Goal: Task Accomplishment & Management: Manage account settings

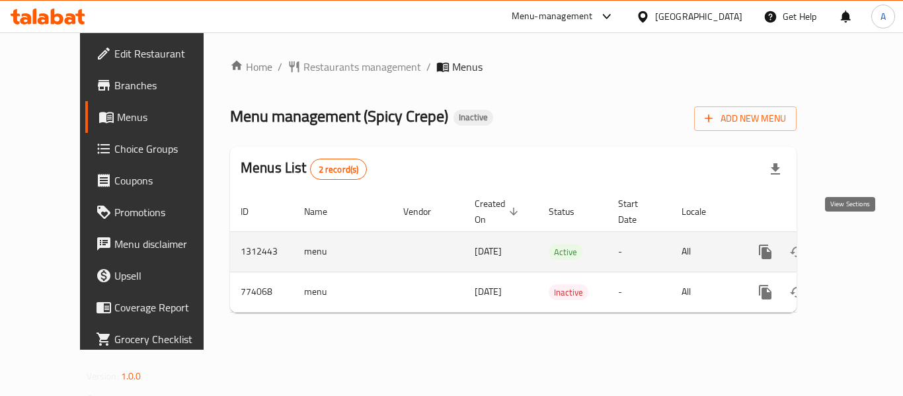
click at [853, 244] on icon "enhanced table" at bounding box center [861, 252] width 16 height 16
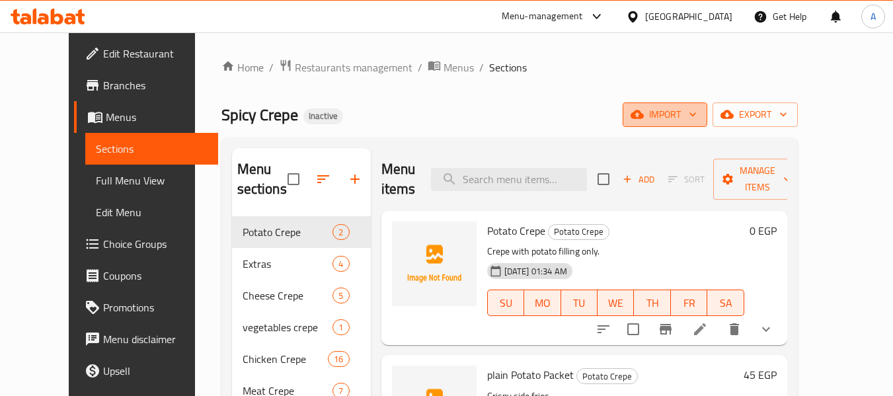
click at [699, 108] on icon "button" at bounding box center [692, 114] width 13 height 13
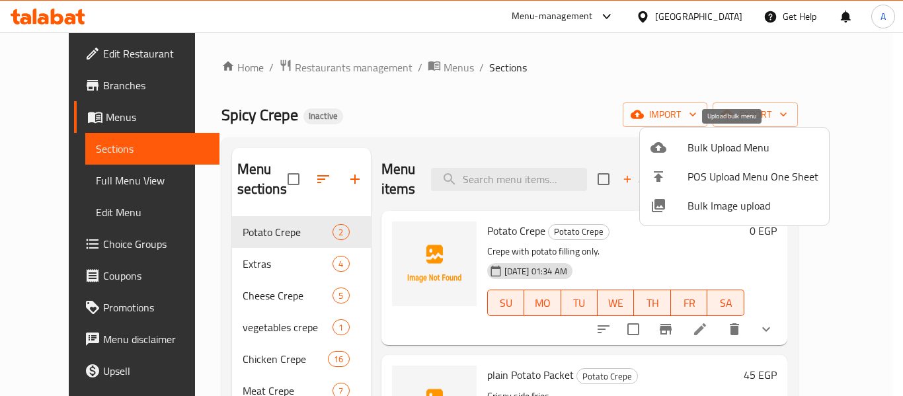
click at [757, 153] on span "Bulk Upload Menu" at bounding box center [752, 147] width 131 height 16
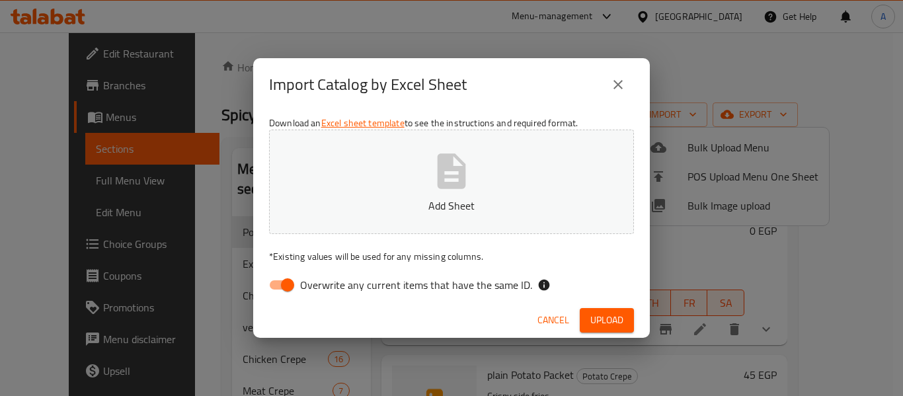
click at [376, 282] on span "Overwrite any current items that have the same ID." at bounding box center [416, 285] width 232 height 16
click at [325, 282] on input "Overwrite any current items that have the same ID." at bounding box center [287, 284] width 75 height 25
checkbox input "false"
click at [348, 168] on button "Add Sheet" at bounding box center [451, 182] width 365 height 104
click at [549, 323] on span "Cancel" at bounding box center [553, 320] width 32 height 17
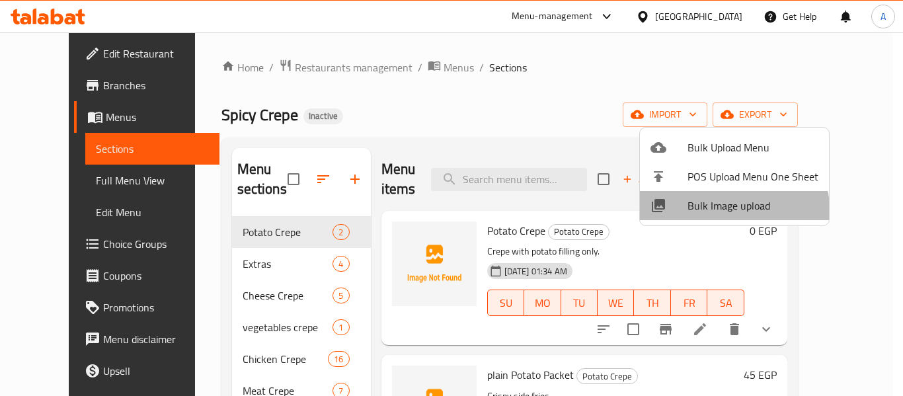
click at [708, 215] on li "Bulk Image upload" at bounding box center [734, 205] width 189 height 29
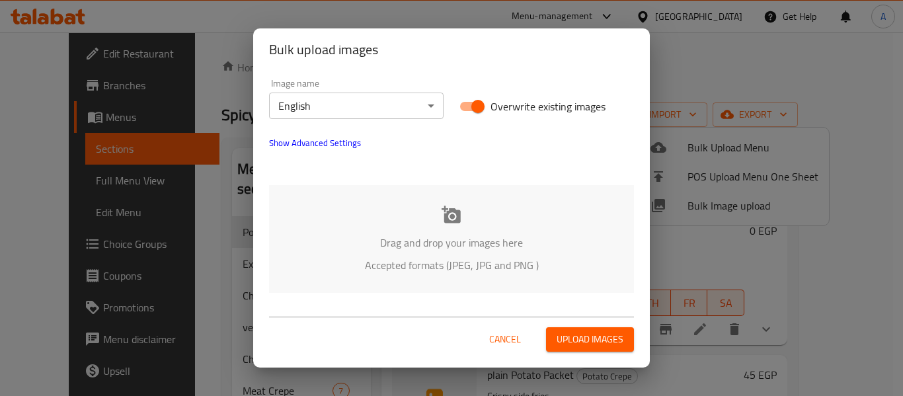
click at [466, 332] on div "Cancel Upload images" at bounding box center [451, 334] width 365 height 35
click at [443, 258] on p "Accepted formats (JPEG, JPG and PNG )" at bounding box center [451, 265] width 325 height 16
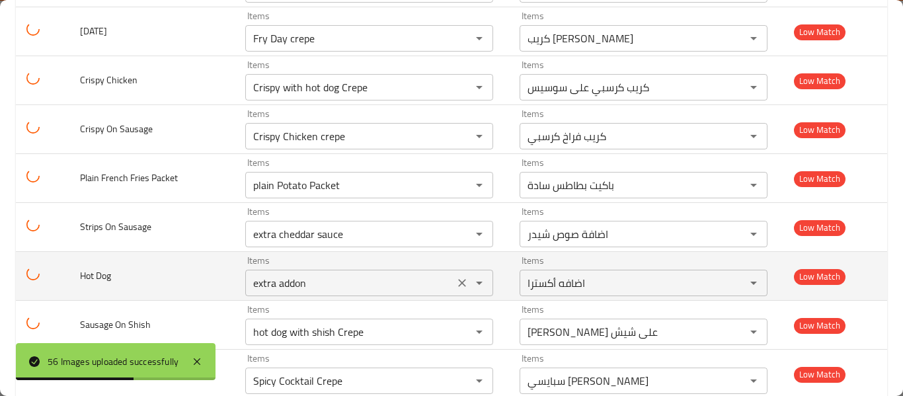
scroll to position [2446, 0]
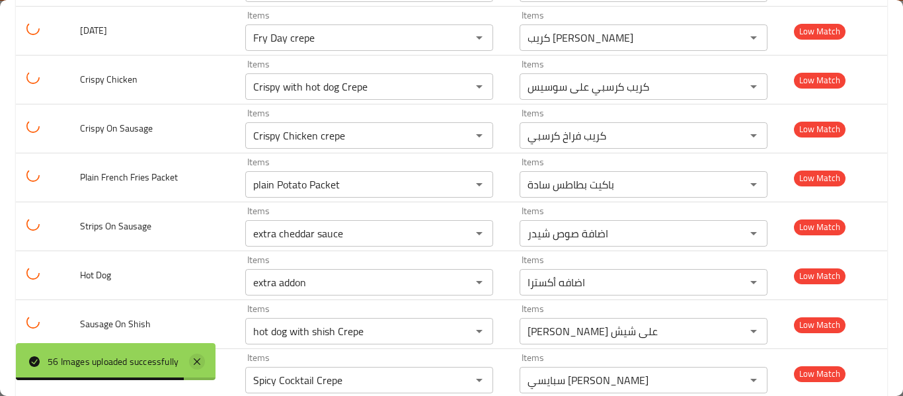
click at [204, 357] on icon at bounding box center [197, 362] width 16 height 16
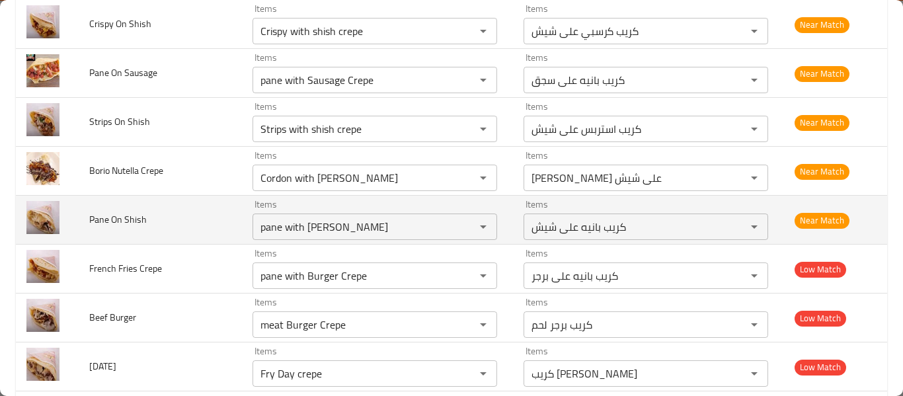
scroll to position [2115, 0]
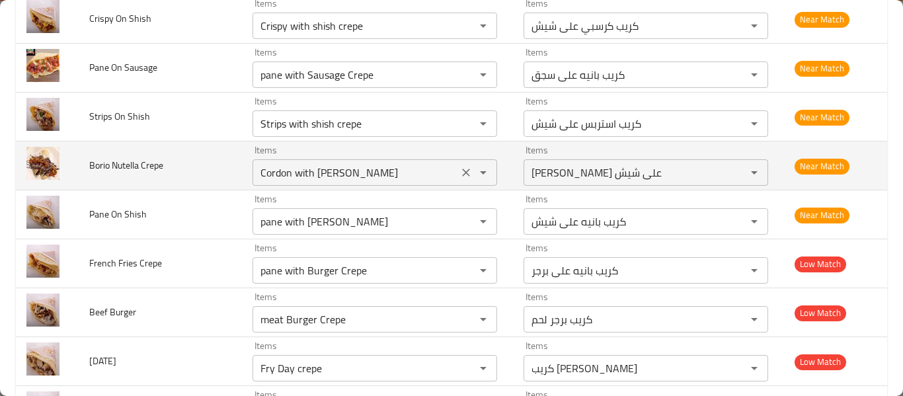
click at [325, 175] on Crepe "Cordon with [PERSON_NAME]" at bounding box center [355, 172] width 198 height 19
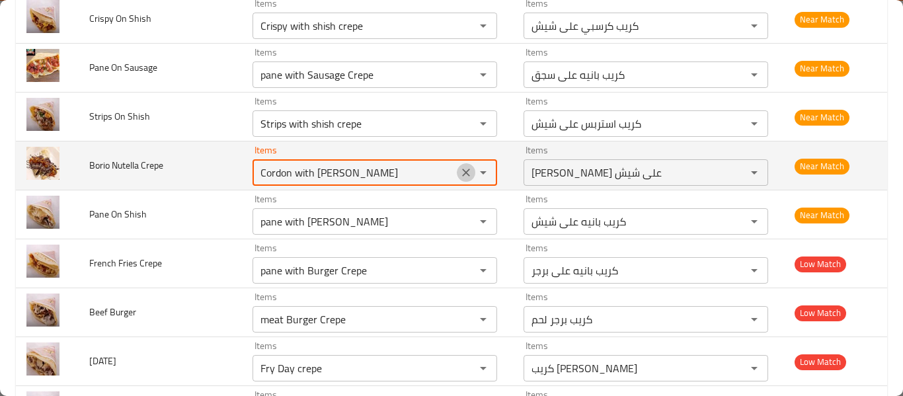
click at [465, 175] on icon "Clear" at bounding box center [465, 172] width 13 height 13
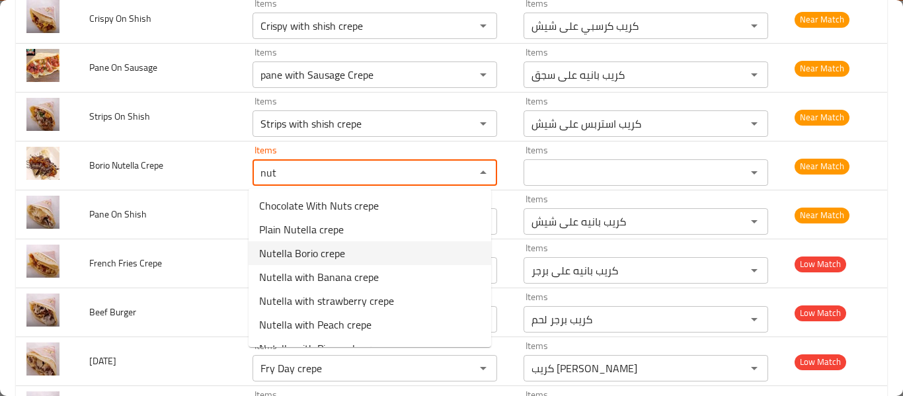
click at [342, 258] on span "Nutella Borio crepe" at bounding box center [302, 253] width 86 height 16
type Crepe "Nutella Borio crepe"
type Crepe-ar "[PERSON_NAME] بوريو"
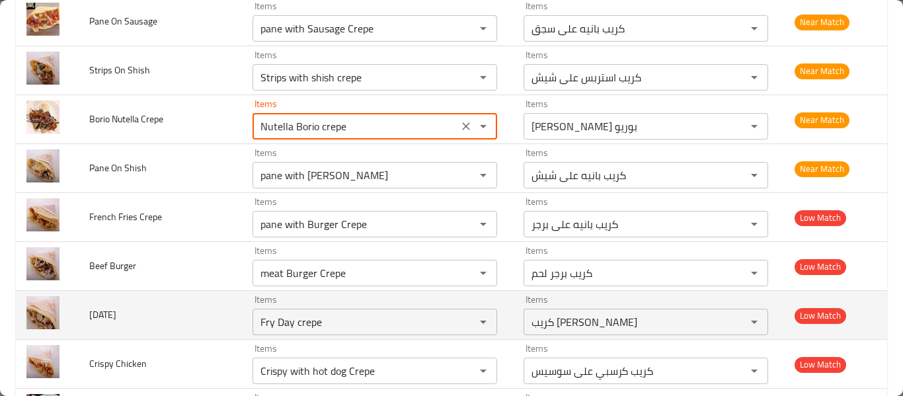
scroll to position [2181, 0]
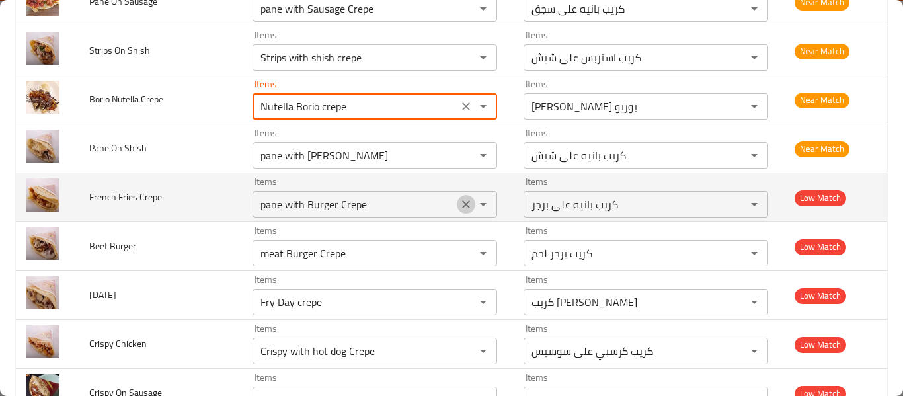
click at [459, 207] on icon "Clear" at bounding box center [465, 204] width 13 height 13
type Crepe "Nutella Borio crepe"
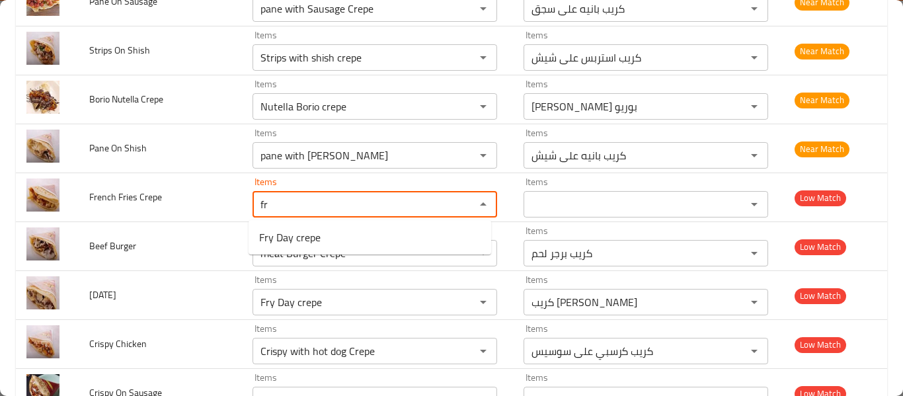
type Crepe "f"
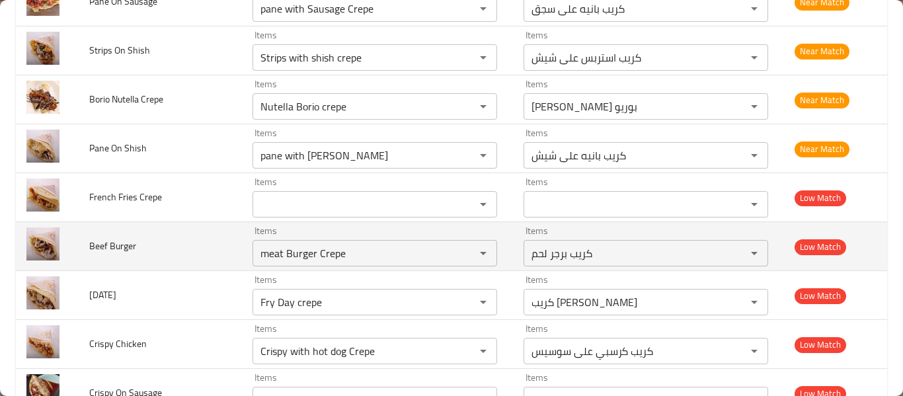
click at [152, 257] on td "Beef Burger" at bounding box center [160, 246] width 163 height 49
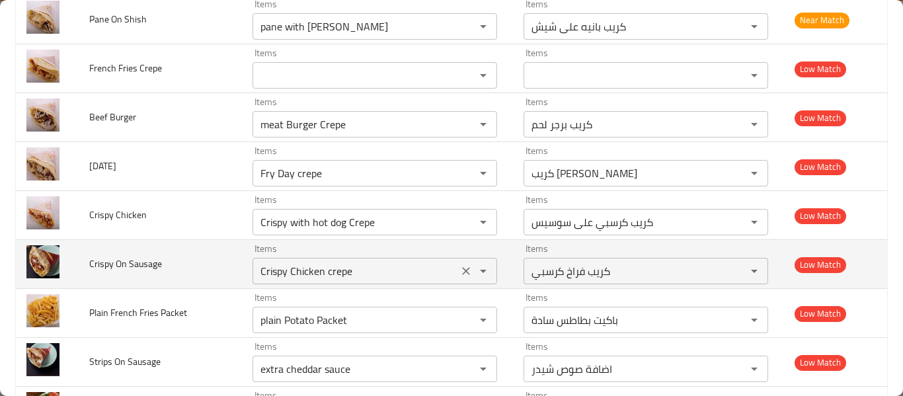
scroll to position [2314, 0]
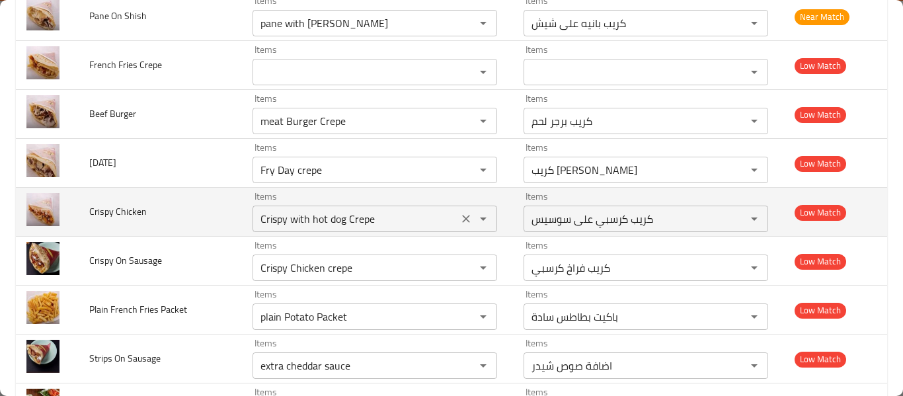
click at [459, 219] on icon "Clear" at bounding box center [465, 218] width 13 height 13
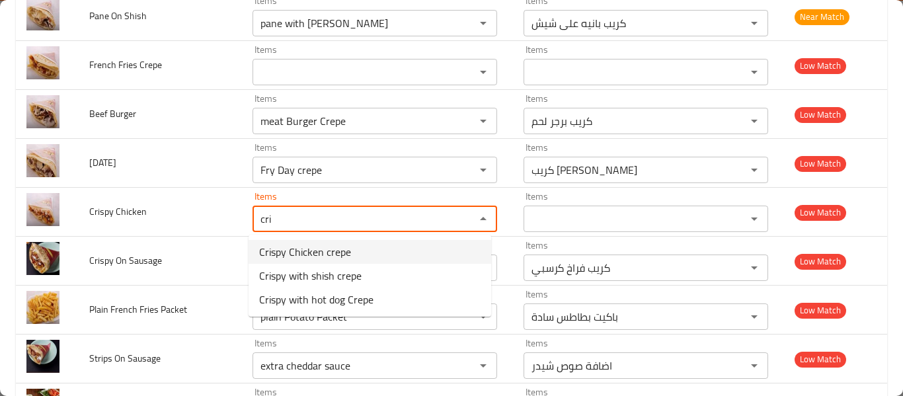
click at [360, 251] on -option-0 "Crispy Chicken crepe" at bounding box center [370, 252] width 243 height 24
type "Crispy Chicken crepe"
type -ar "كريب فراخ كرسبي"
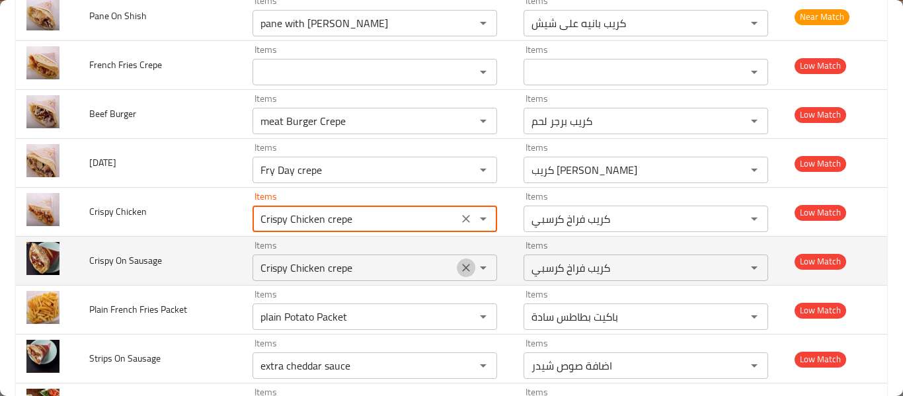
click at [462, 269] on icon "Clear" at bounding box center [466, 268] width 8 height 8
type "Crispy Chicken crepe"
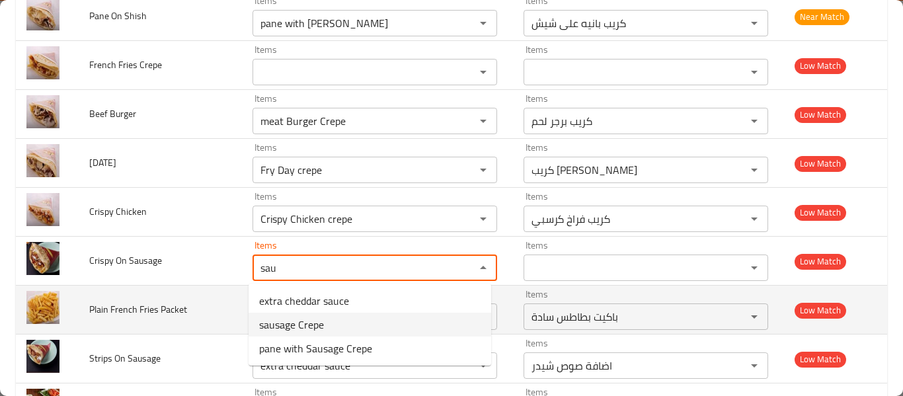
type "sau"
click at [156, 286] on td "Plain French Fries Packet" at bounding box center [160, 310] width 163 height 49
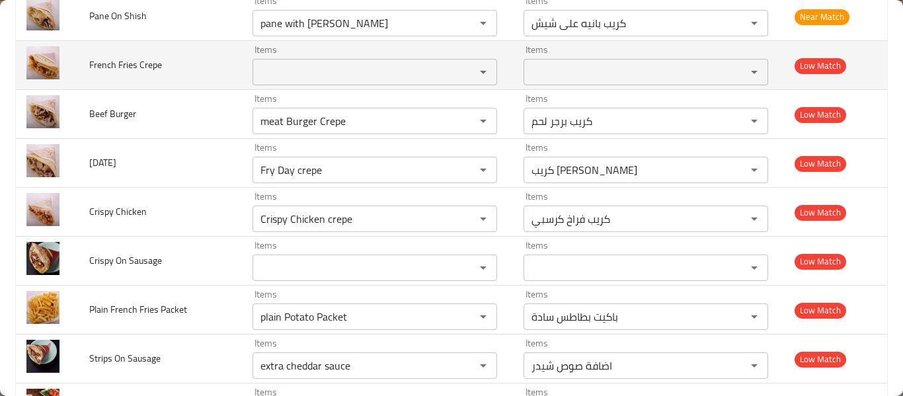
click at [326, 68] on Crepe "Items" at bounding box center [355, 72] width 198 height 19
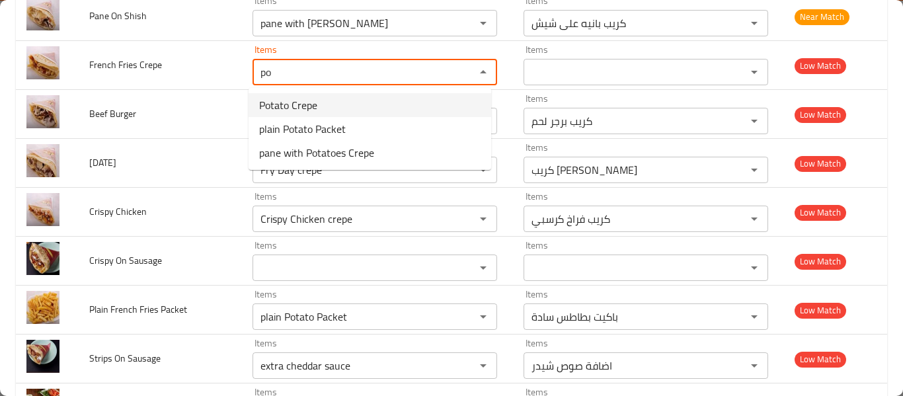
click at [345, 116] on Crepe-option-0 "Potato Crepe" at bounding box center [370, 105] width 243 height 24
type Crepe "Potato Crepe"
type Crepe-ar "كريب بطاطس"
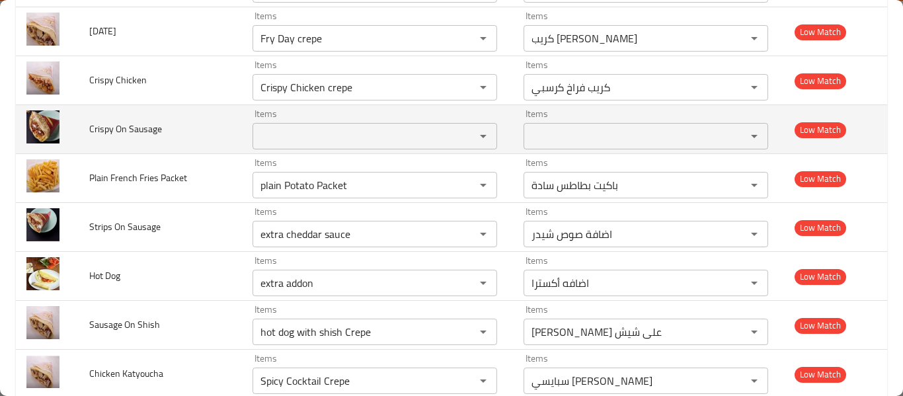
scroll to position [2446, 0]
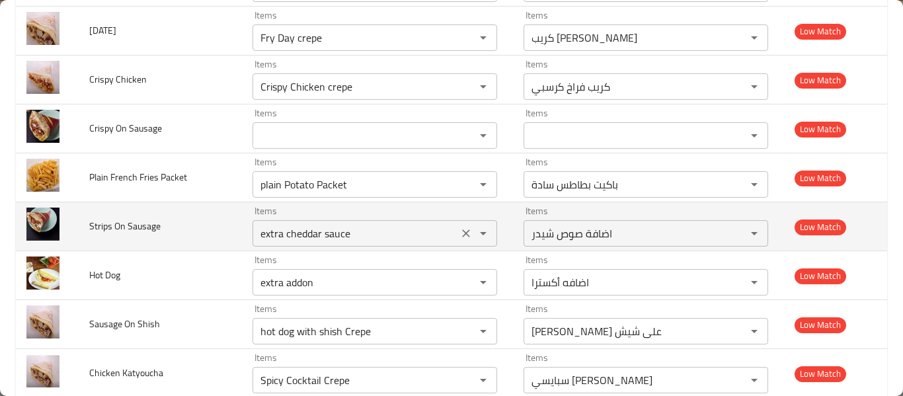
drag, startPoint x: 463, startPoint y: 240, endPoint x: 452, endPoint y: 241, distance: 11.3
click at [463, 240] on icon "Clear" at bounding box center [465, 233] width 13 height 13
type Crepe "Potato Crepe"
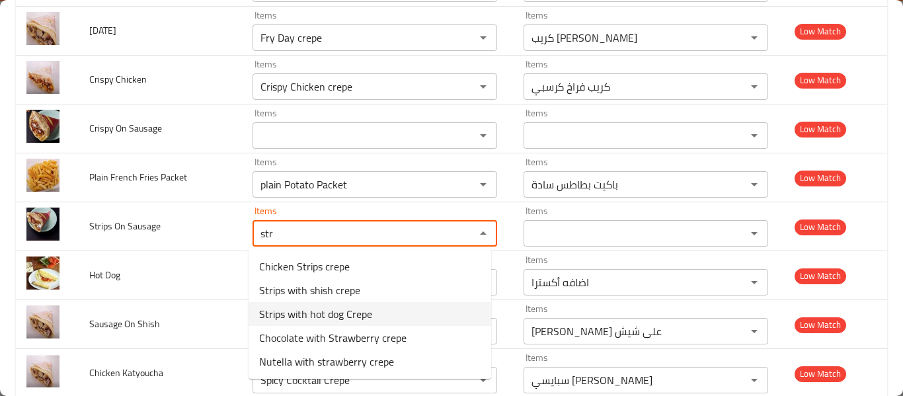
click at [389, 305] on -option-2 "Strips with hot dog Crepe" at bounding box center [370, 314] width 243 height 24
type "Strips with hot dog Crepe"
type -ar "كريب ستربس على سوسيس"
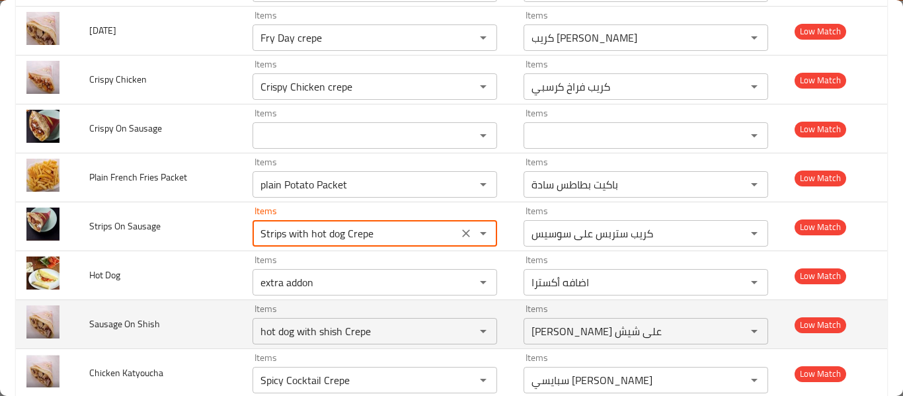
scroll to position [2512, 0]
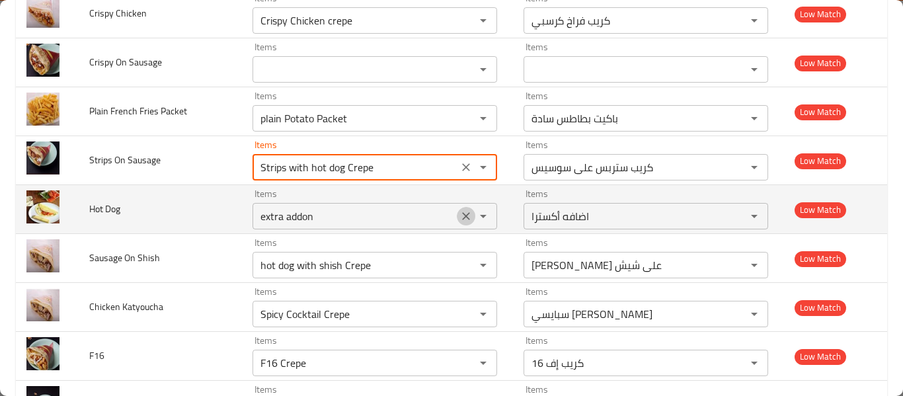
click at [459, 221] on icon "Clear" at bounding box center [465, 216] width 13 height 13
type "Strips with hot dog Crepe"
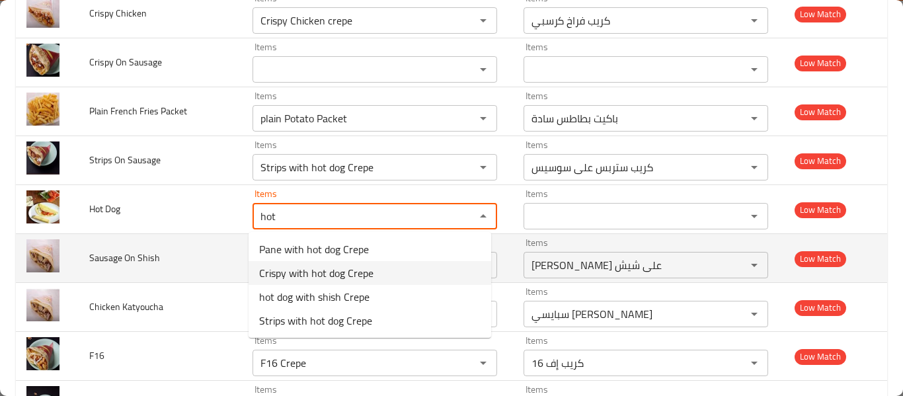
type "hot"
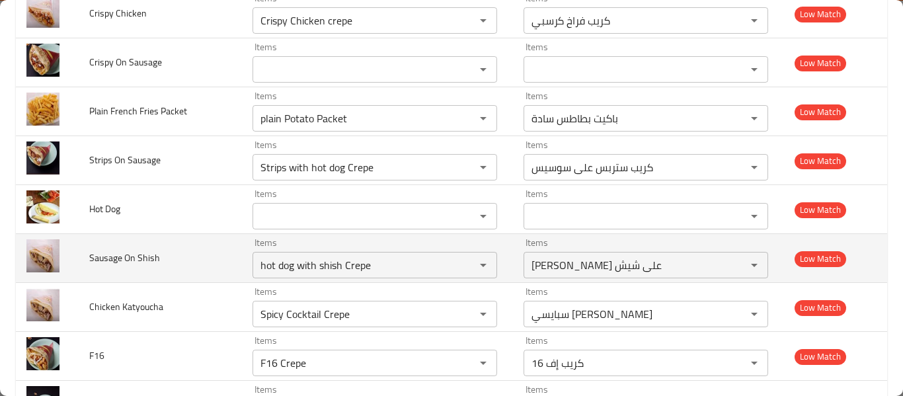
click at [196, 276] on td "Sausage On Shish" at bounding box center [160, 258] width 163 height 49
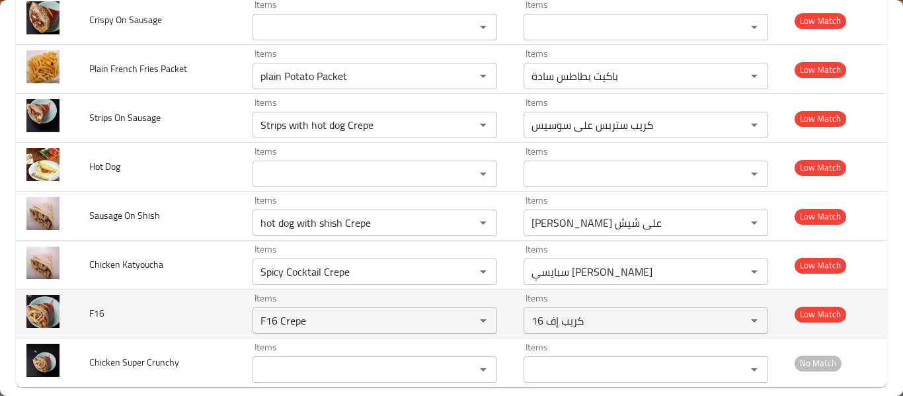
scroll to position [2572, 0]
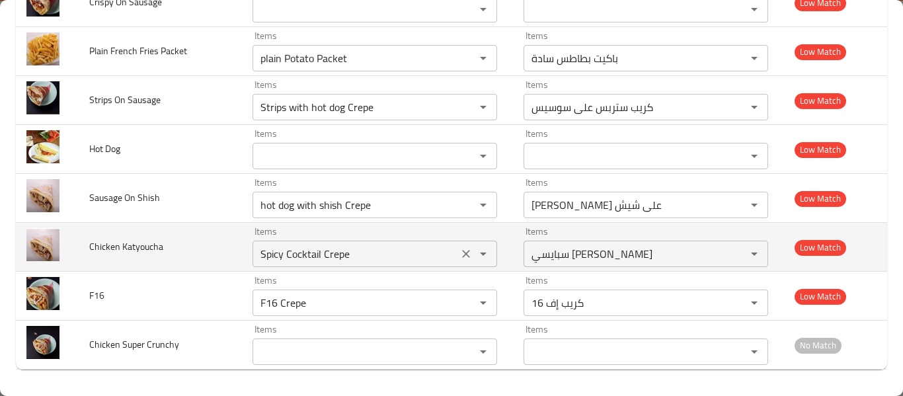
click at [459, 260] on icon "Clear" at bounding box center [465, 253] width 13 height 13
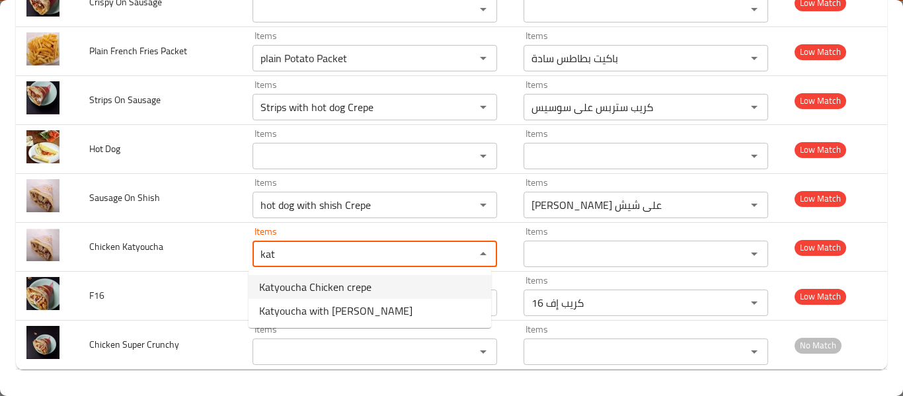
click at [393, 284] on -option-0 "Katyoucha Chicken crepe" at bounding box center [370, 287] width 243 height 24
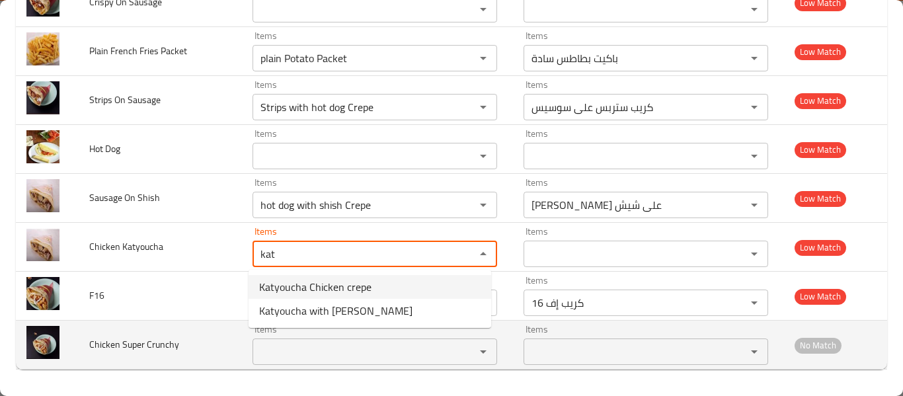
type "Katyoucha Chicken crepe"
type -ar "كريب فراخ كتيوشة"
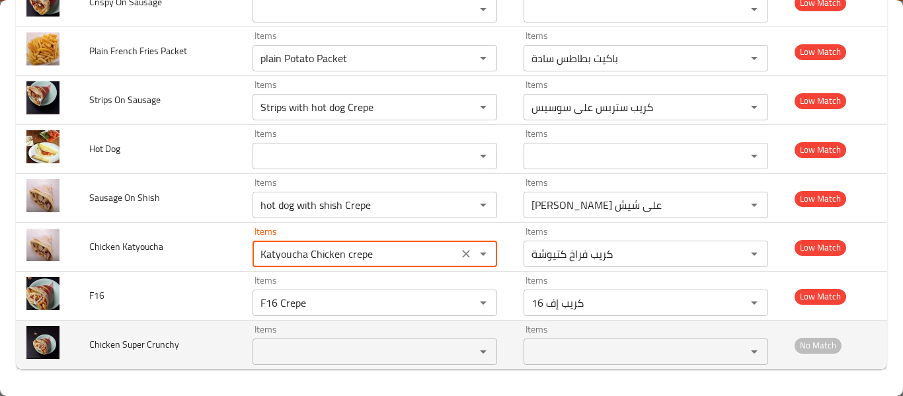
type "Katyoucha Chicken crepe"
click at [282, 347] on "Items" at bounding box center [355, 351] width 198 height 19
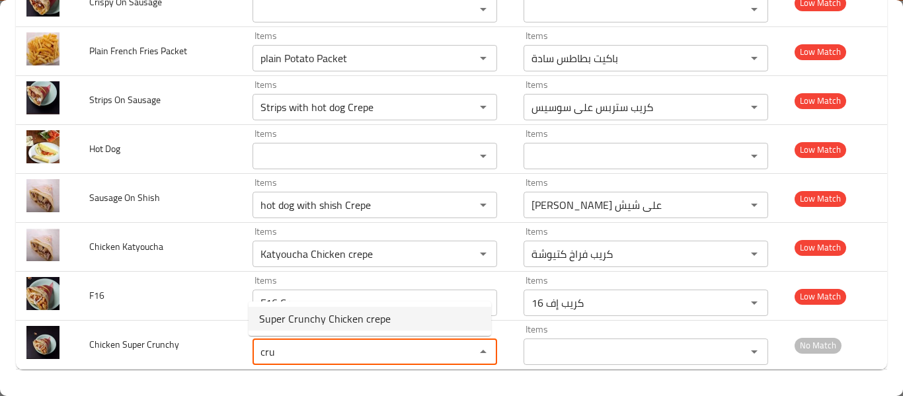
click at [309, 319] on span "Super Crunchy Chicken crepe" at bounding box center [325, 319] width 132 height 16
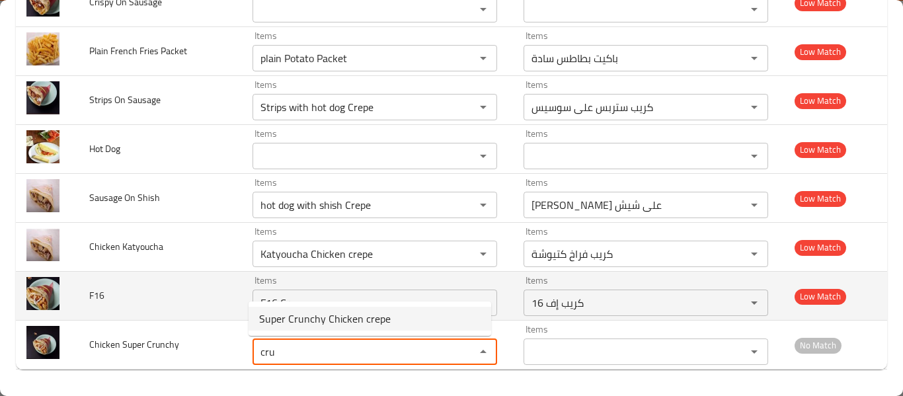
type "Super Crunchy Chicken crepe"
type -ar "كريب فراخ [PERSON_NAME]"
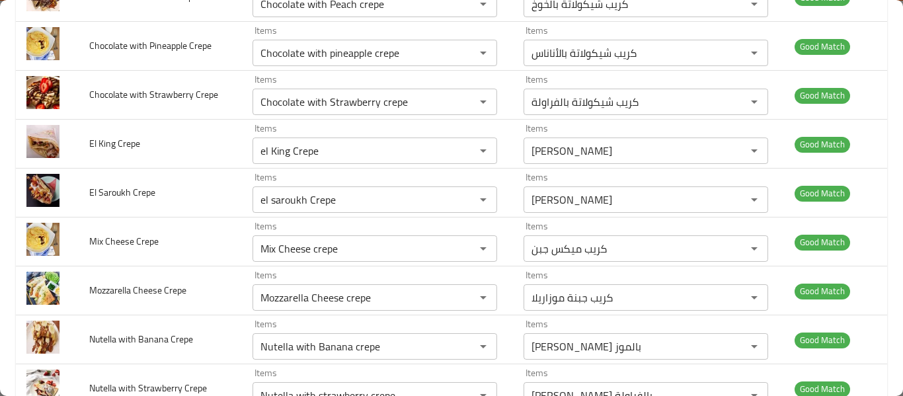
scroll to position [0, 0]
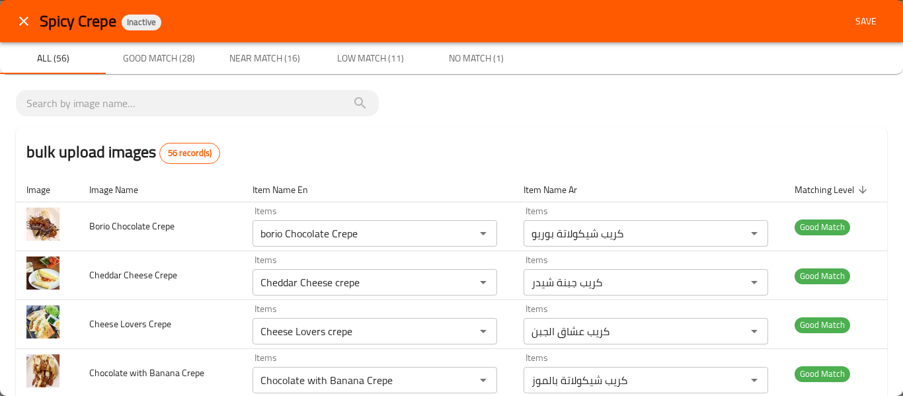
type "Super Crunchy Chicken crepe"
click at [858, 4] on div "Spicy Crepe Inactive Save" at bounding box center [451, 21] width 903 height 42
click at [857, 14] on span "Save" at bounding box center [866, 21] width 32 height 17
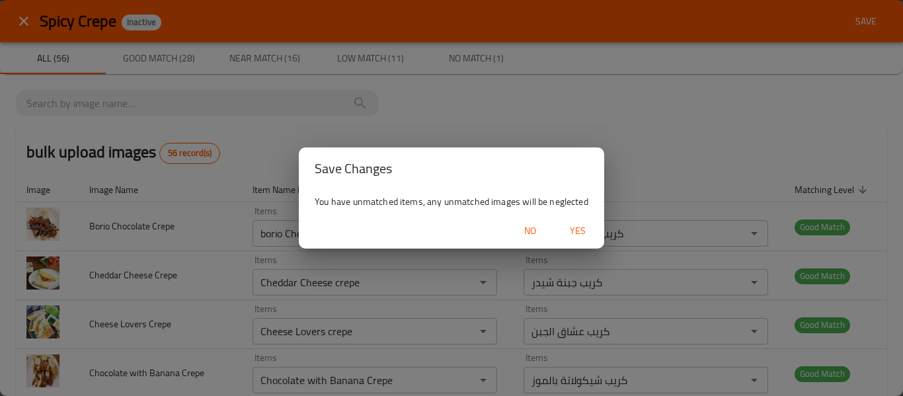
click at [581, 230] on span "Yes" at bounding box center [578, 231] width 32 height 17
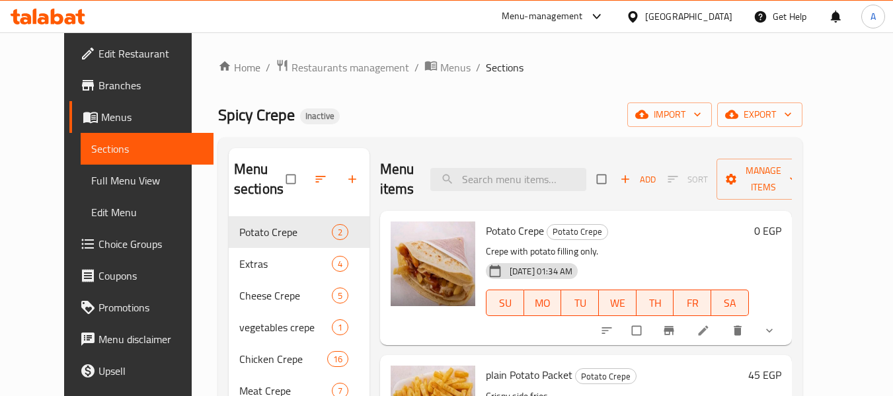
scroll to position [185, 0]
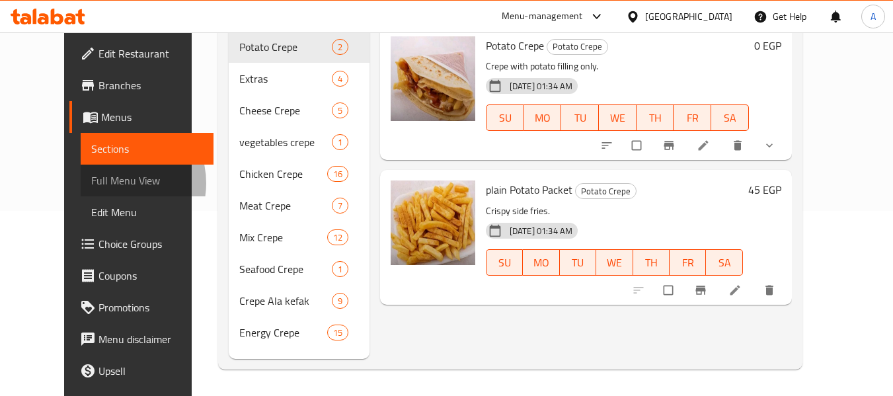
click at [91, 183] on span "Full Menu View" at bounding box center [147, 181] width 112 height 16
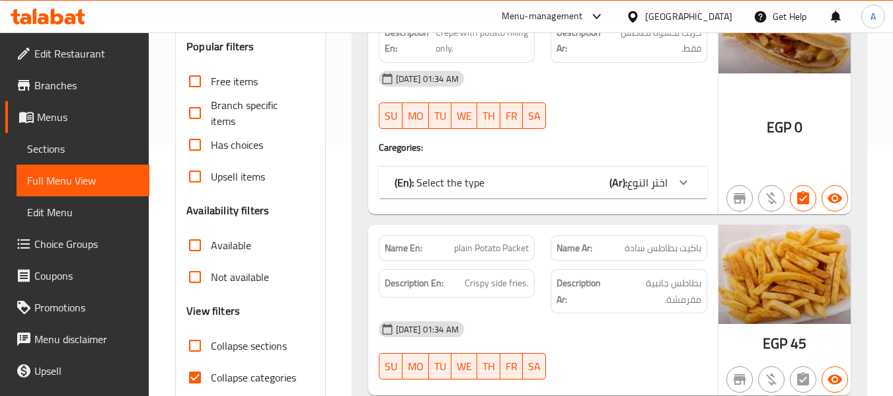
scroll to position [317, 0]
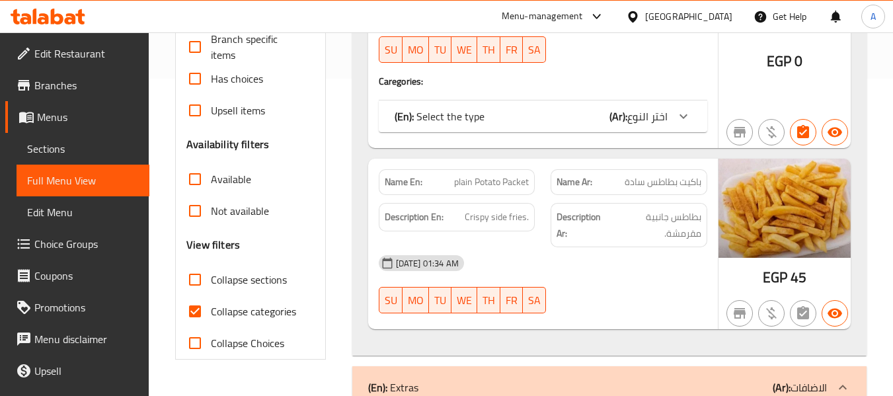
click at [284, 303] on span "Collapse categories" at bounding box center [253, 311] width 85 height 16
click at [211, 302] on input "Collapse categories" at bounding box center [195, 311] width 32 height 32
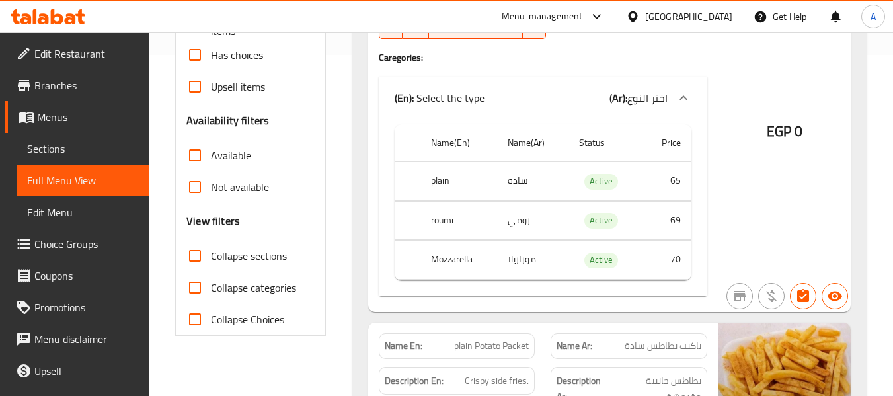
scroll to position [463, 0]
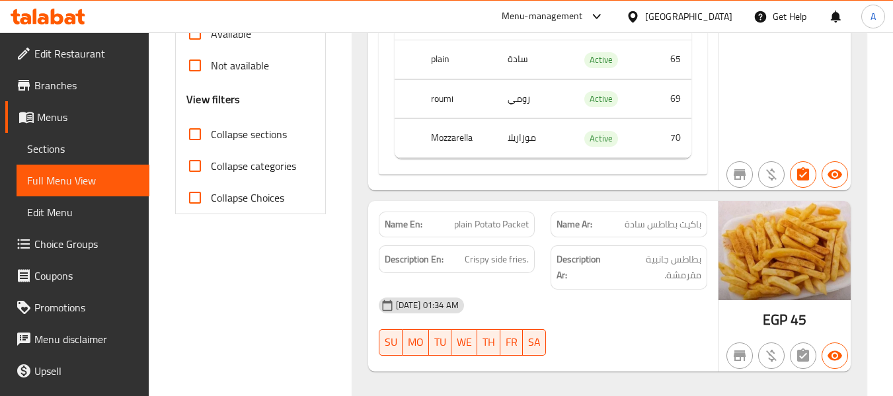
click at [297, 160] on div "Collapse categories" at bounding box center [250, 166] width 128 height 32
click at [287, 177] on label "Collapse categories" at bounding box center [237, 166] width 117 height 32
click at [290, 168] on span "Collapse categories" at bounding box center [253, 166] width 85 height 16
click at [211, 168] on input "Collapse categories" at bounding box center [195, 166] width 32 height 32
checkbox input "true"
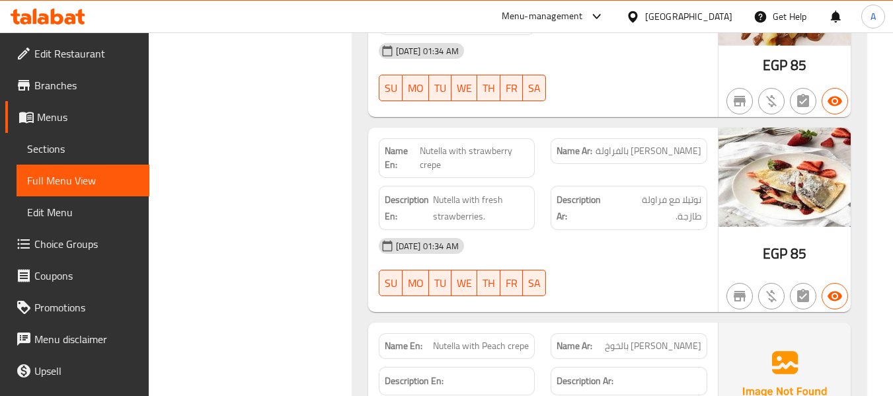
scroll to position [16251, 0]
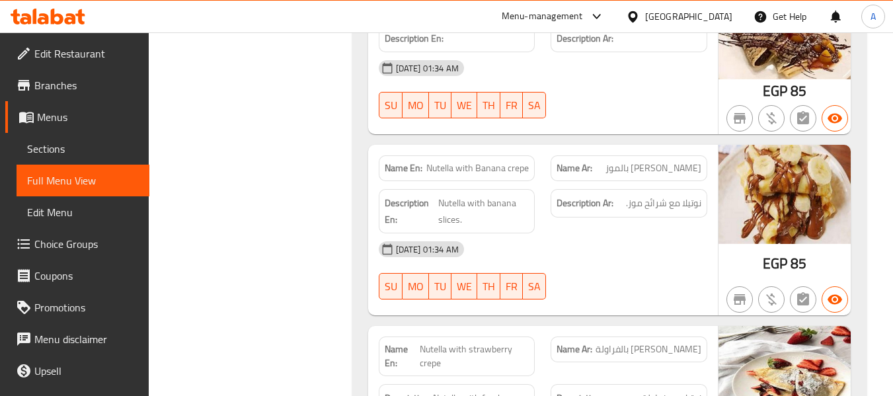
click at [645, 20] on div at bounding box center [635, 16] width 19 height 15
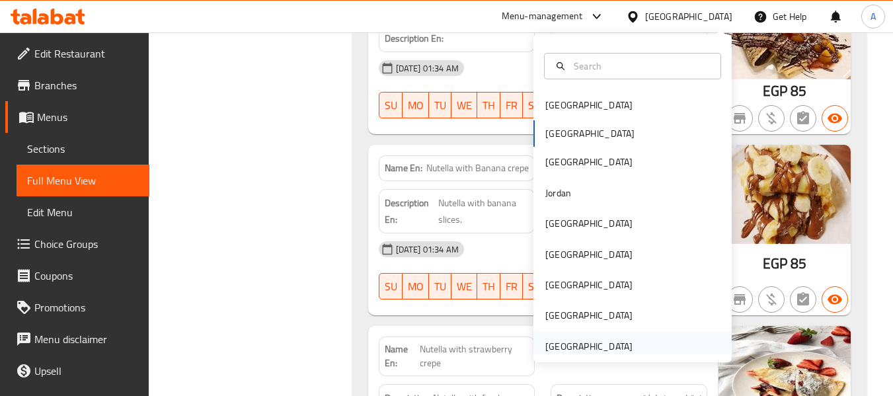
click at [573, 351] on div "United Arab Emirates" at bounding box center [588, 346] width 87 height 15
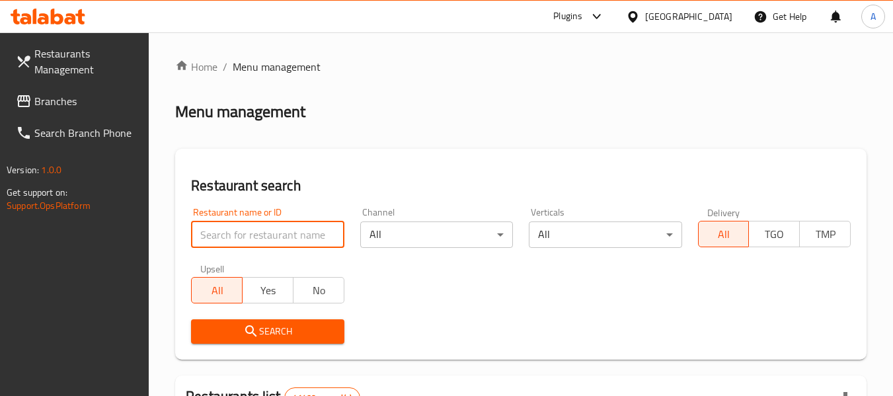
click at [309, 221] on input "search" at bounding box center [267, 234] width 153 height 26
paste input "777539"
type input "777539"
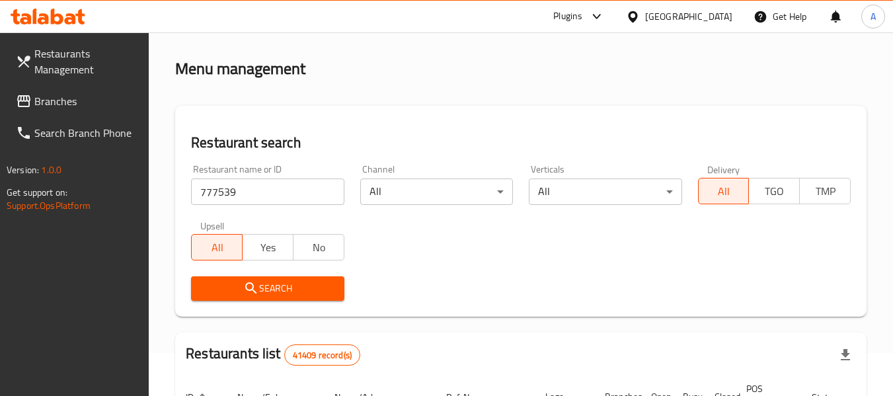
scroll to position [66, 0]
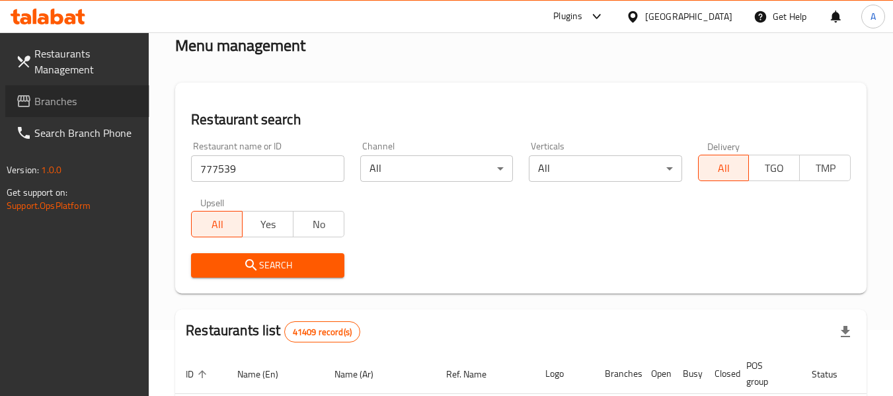
click at [45, 109] on span "Branches" at bounding box center [86, 101] width 104 height 16
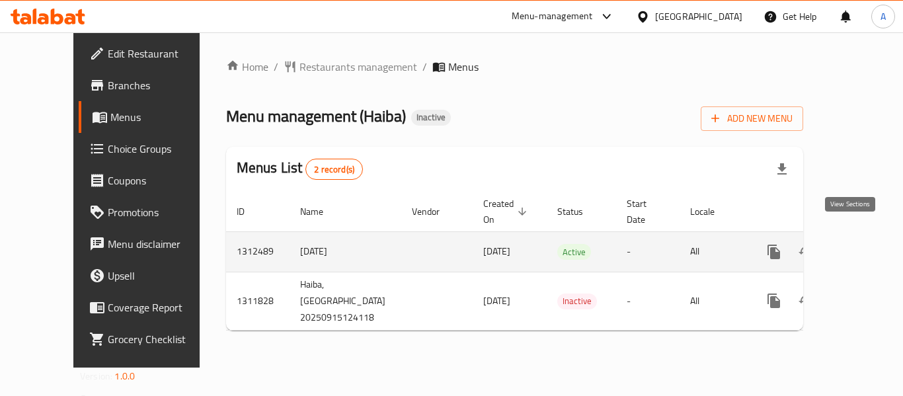
click at [861, 244] on icon "enhanced table" at bounding box center [869, 252] width 16 height 16
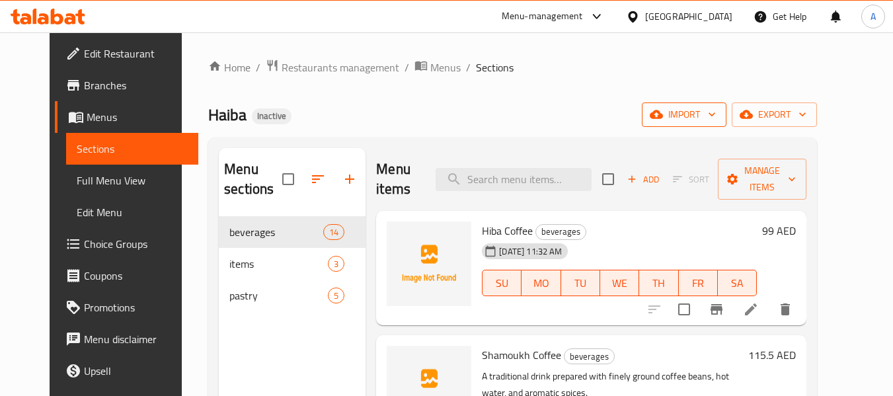
click at [726, 125] on button "import" at bounding box center [684, 114] width 85 height 24
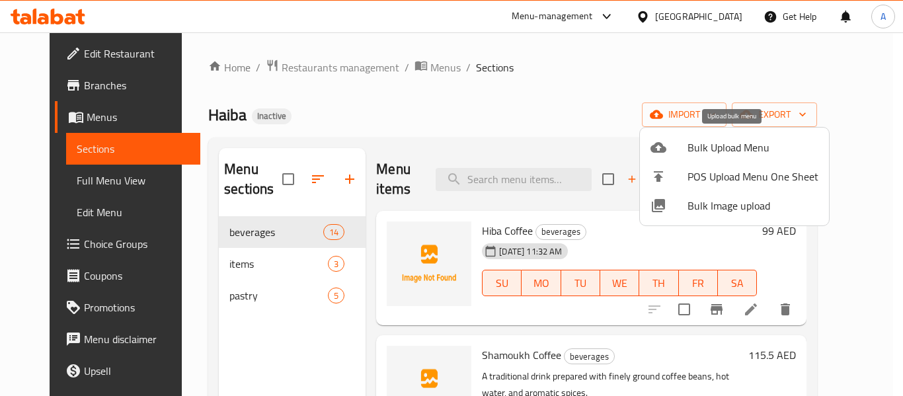
click at [695, 150] on span "Bulk Upload Menu" at bounding box center [752, 147] width 131 height 16
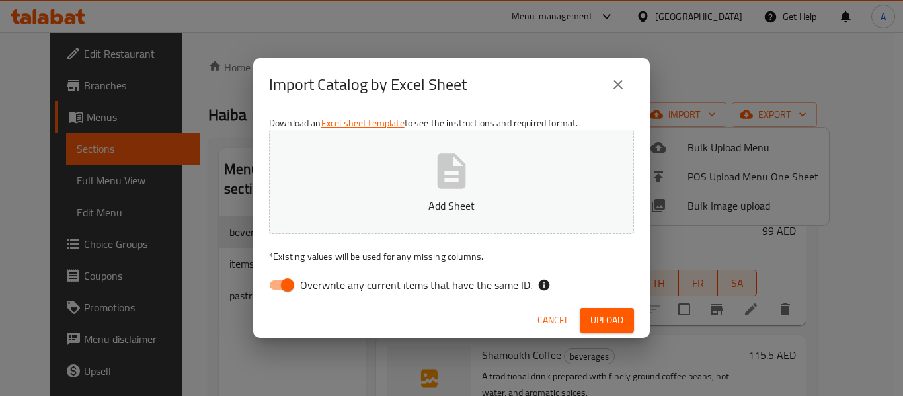
click at [561, 329] on button "Cancel" at bounding box center [553, 320] width 42 height 24
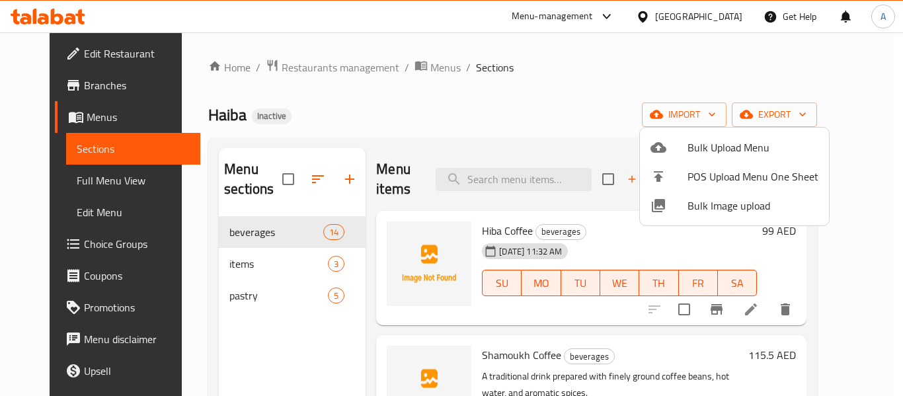
click at [711, 214] on span "Bulk Image upload" at bounding box center [752, 206] width 131 height 16
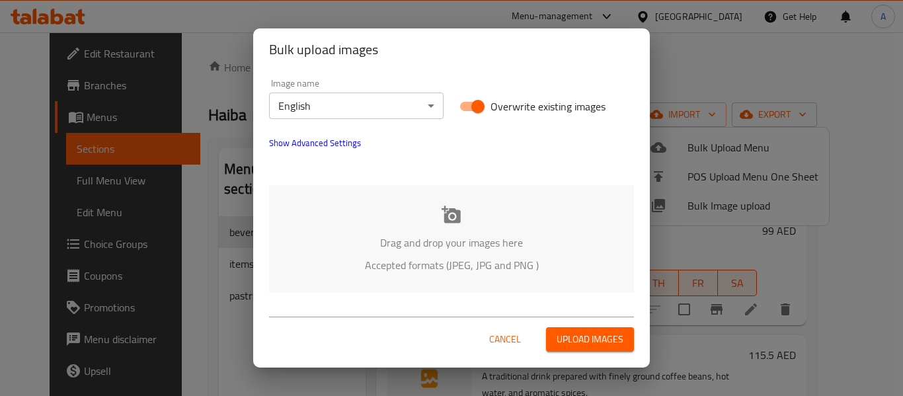
click at [496, 243] on p "Drag and drop your images here" at bounding box center [451, 243] width 325 height 16
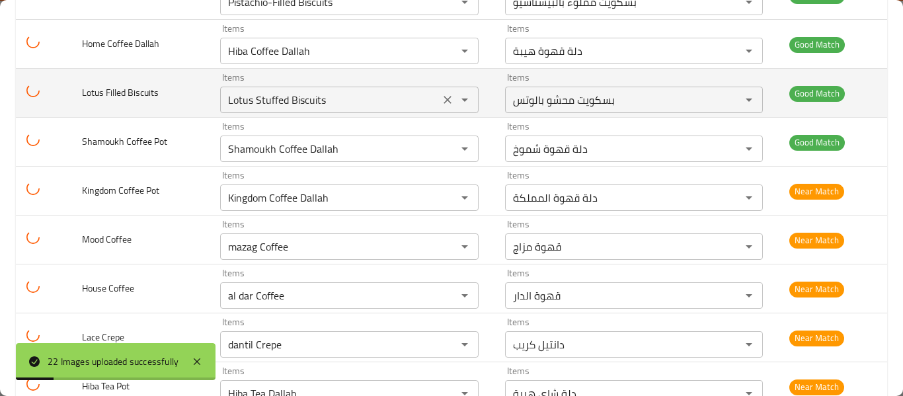
scroll to position [909, 0]
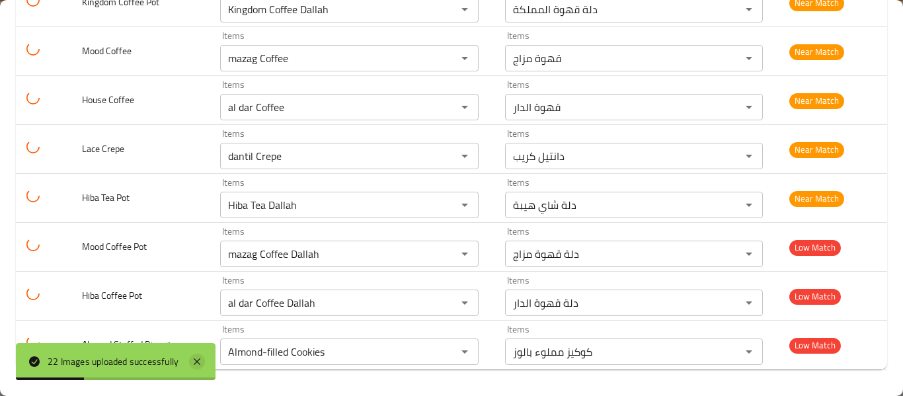
click at [200, 363] on icon at bounding box center [197, 361] width 7 height 7
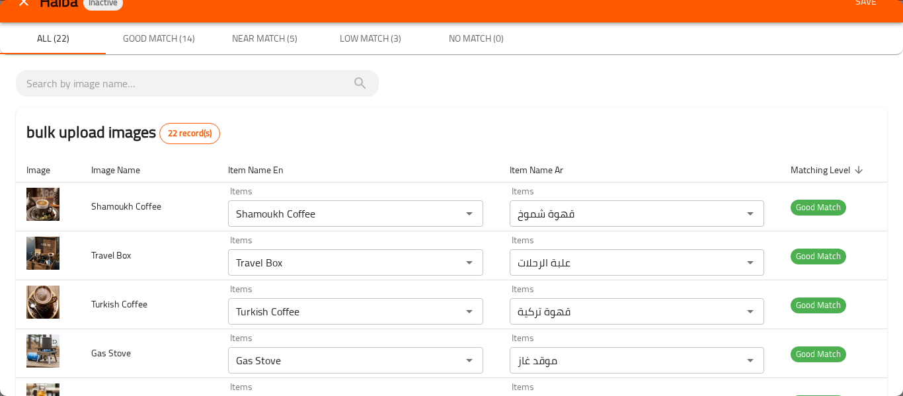
scroll to position [0, 0]
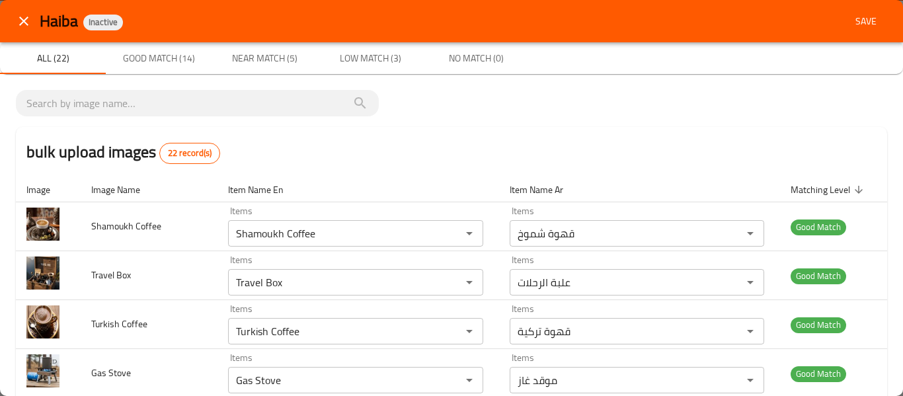
click at [853, 19] on span "Save" at bounding box center [866, 21] width 32 height 17
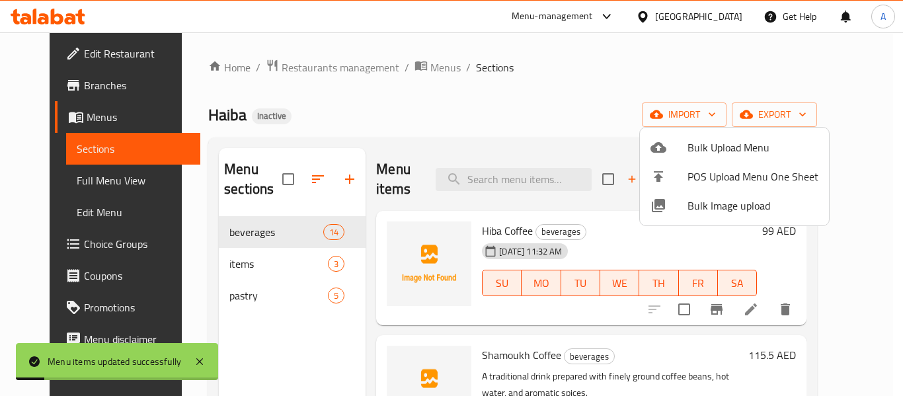
click at [42, 186] on div at bounding box center [451, 198] width 903 height 396
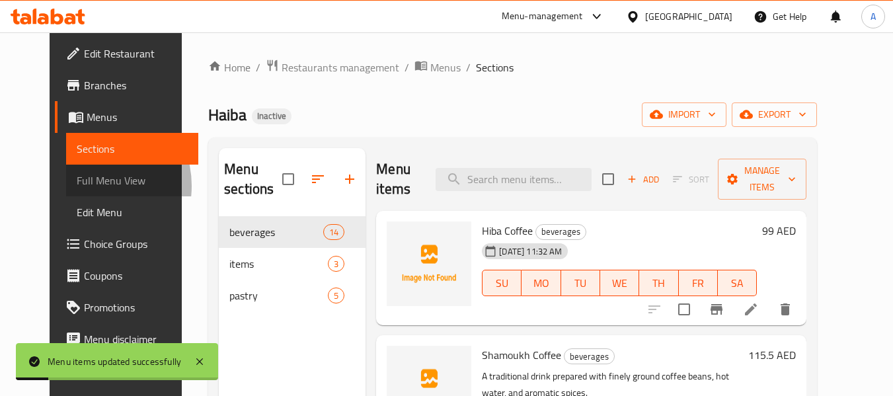
click at [77, 186] on span "Full Menu View" at bounding box center [133, 181] width 112 height 16
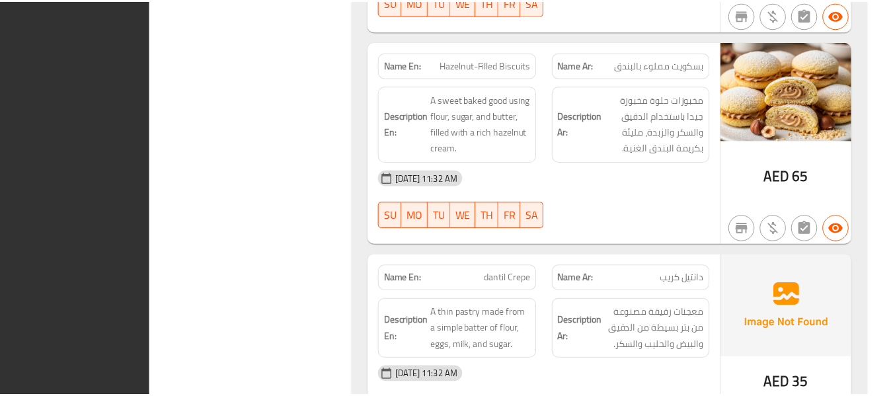
scroll to position [4571, 0]
